Goal: Feedback & Contribution: Contribute content

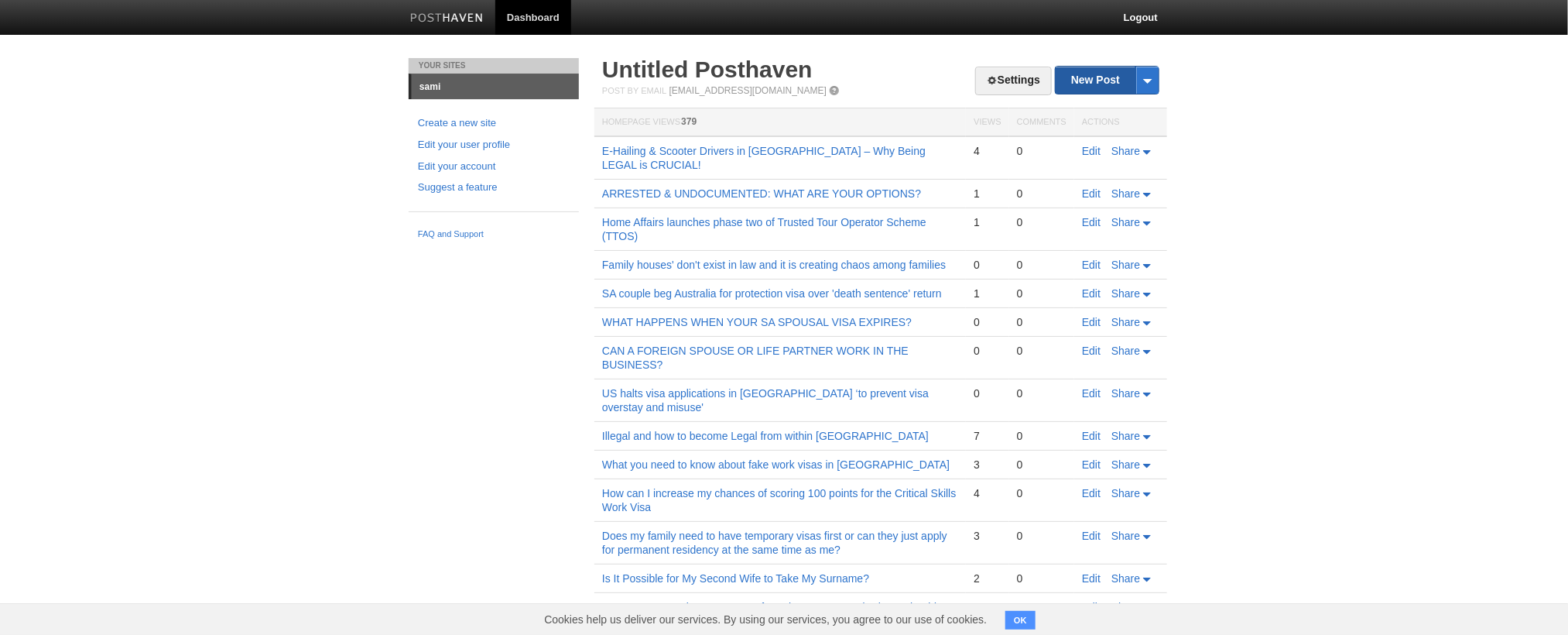
click at [1107, 79] on link "New Post" at bounding box center [1107, 80] width 103 height 27
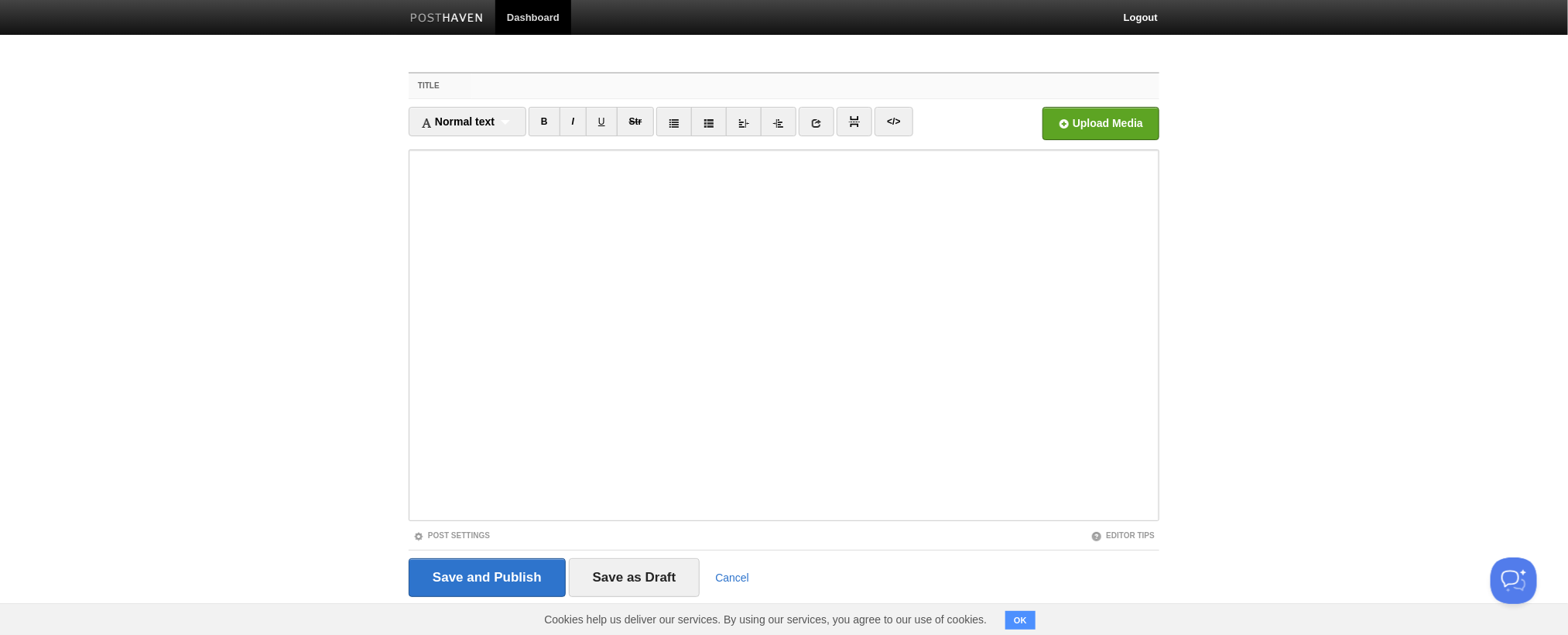
click at [815, 86] on input "Title" at bounding box center [815, 86] width 688 height 25
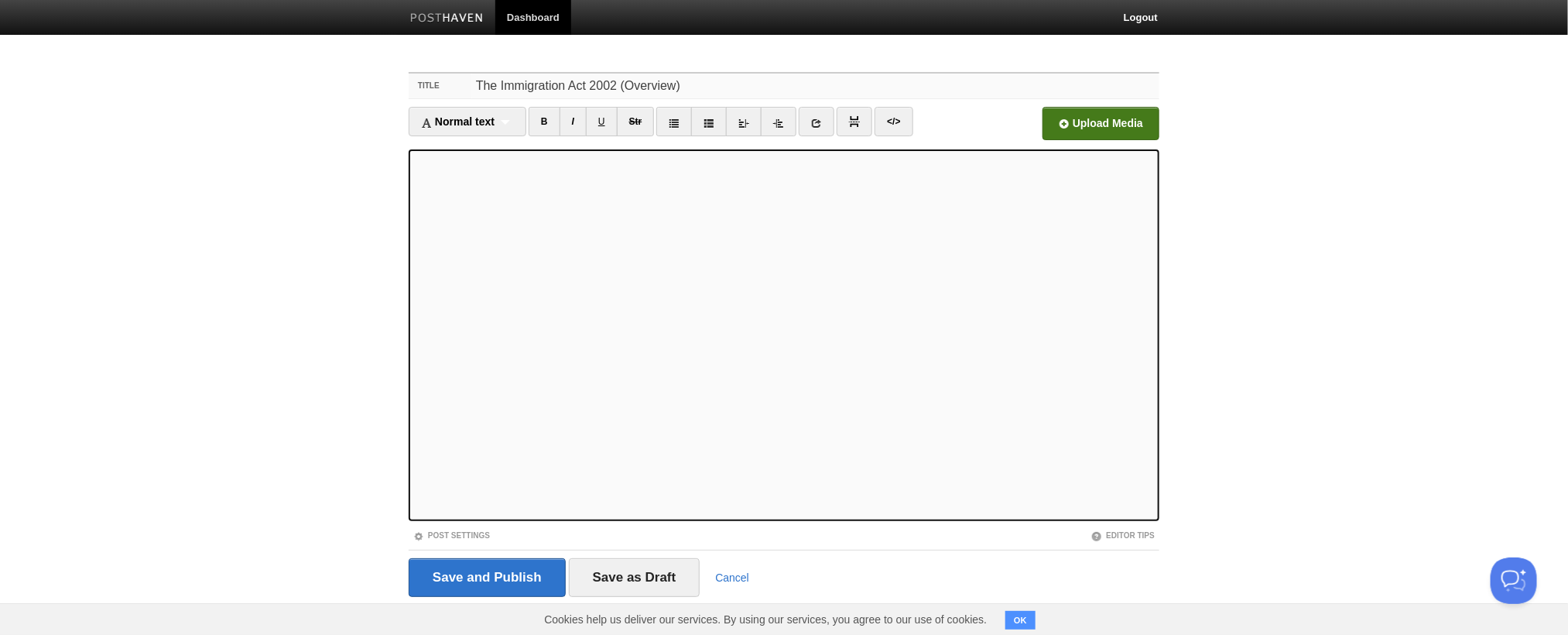
type input "The Immigration Act 2002 (Overview)"
click at [1101, 123] on input "file" at bounding box center [633, 128] width 1171 height 79
click at [488, 579] on input "Save and Publish" at bounding box center [487, 578] width 157 height 39
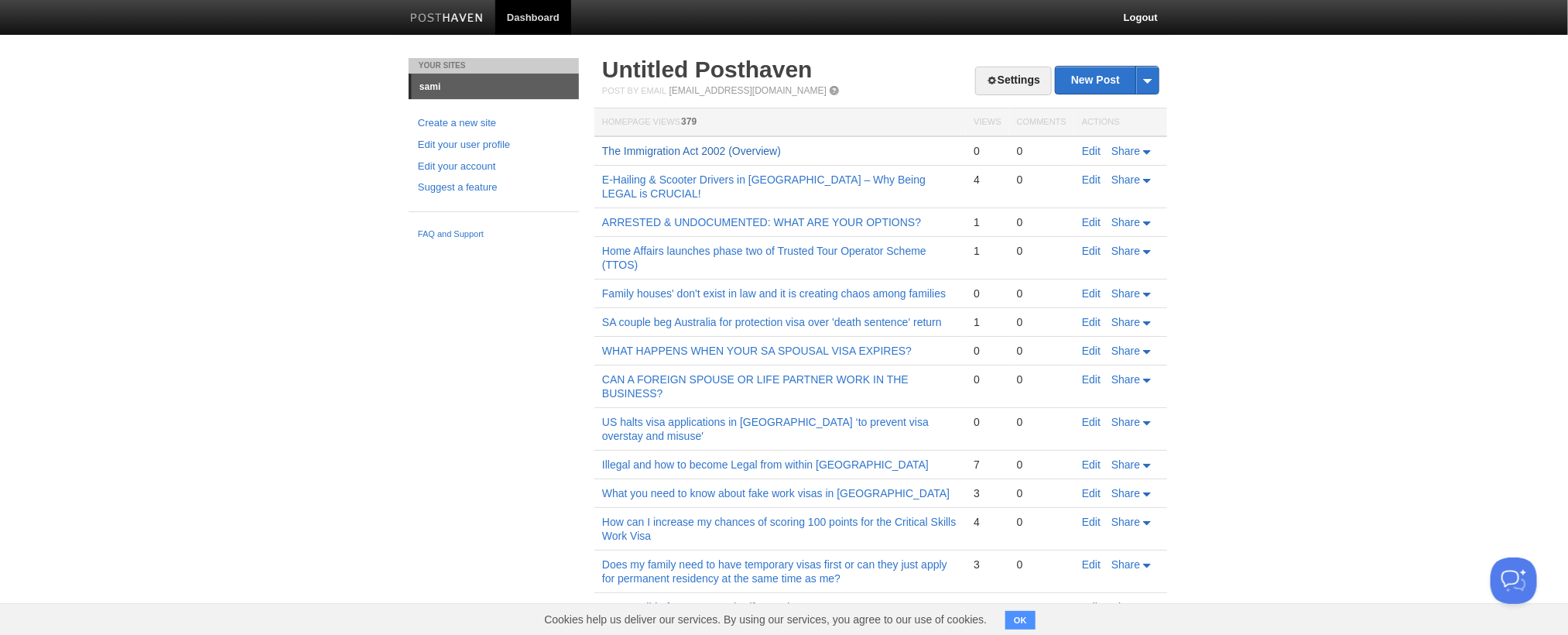
click at [602, 145] on link "The Immigration Act 2002 (Overview)" at bounding box center [691, 151] width 179 height 12
